Goal: Information Seeking & Learning: Learn about a topic

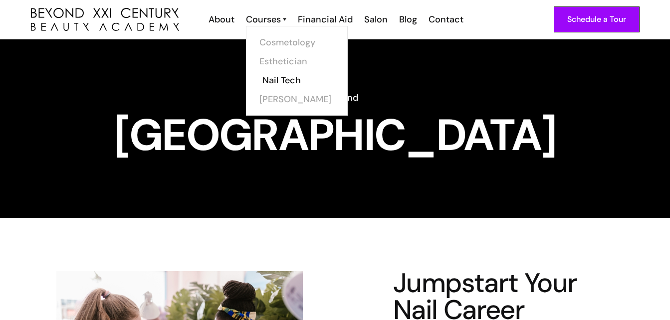
click at [286, 77] on link "Nail Tech" at bounding box center [299, 80] width 75 height 19
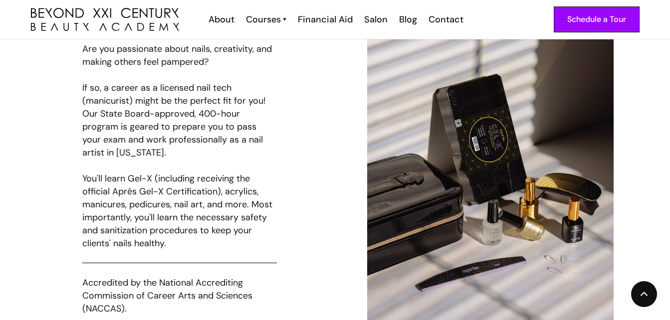
scroll to position [529, 0]
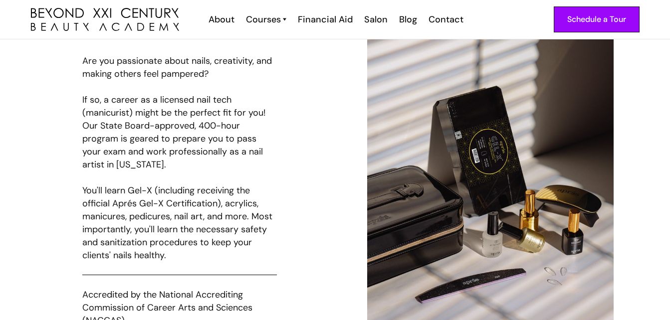
click at [645, 163] on div "Get Your Manicuring License Are you passionate about nails, creativity, and mak…" at bounding box center [335, 189] width 634 height 458
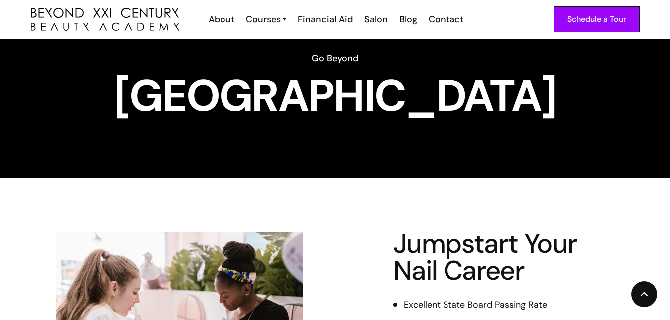
scroll to position [40, 0]
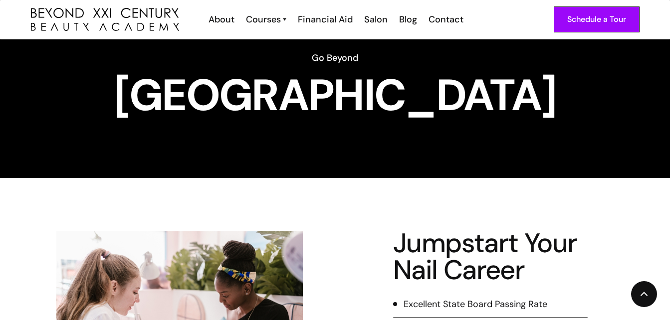
click at [311, 201] on div "Jumpstart Your Nail Career Excellent State Board Passing Rate Aprés Certified N…" at bounding box center [335, 287] width 670 height 219
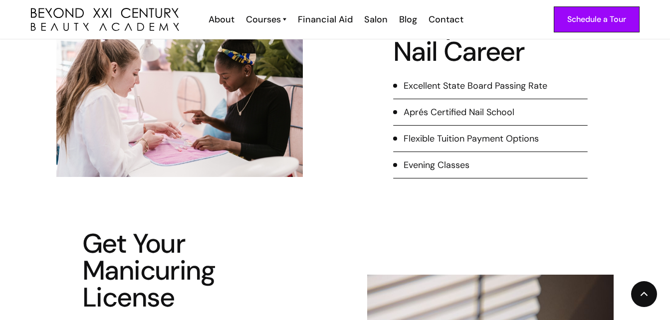
scroll to position [259, 0]
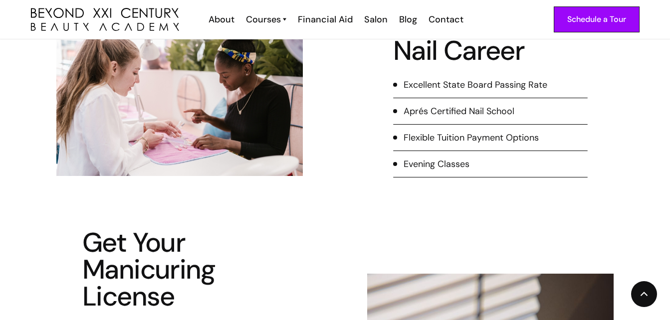
click at [429, 164] on div "Evening Classes" at bounding box center [436, 164] width 66 height 13
click at [600, 22] on div "Schedule a Tour" at bounding box center [596, 19] width 59 height 13
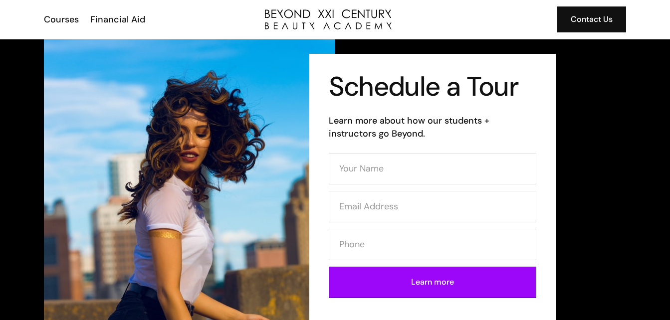
click at [277, 175] on img at bounding box center [189, 192] width 291 height 307
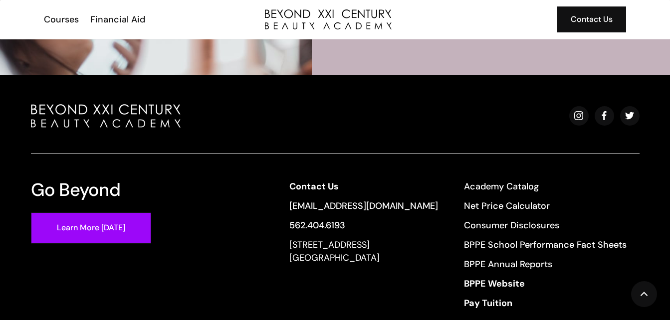
scroll to position [2066, 0]
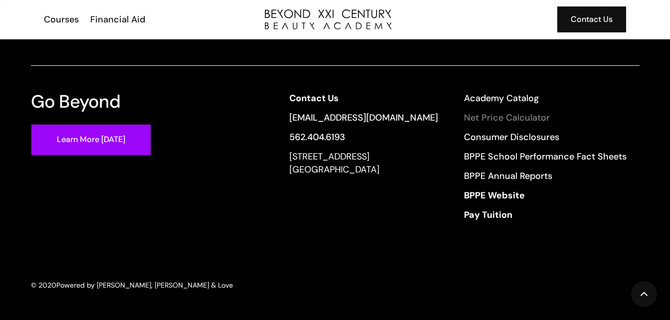
click at [518, 122] on link "Net Price Calculator" at bounding box center [545, 117] width 163 height 13
